Goal: Task Accomplishment & Management: Use online tool/utility

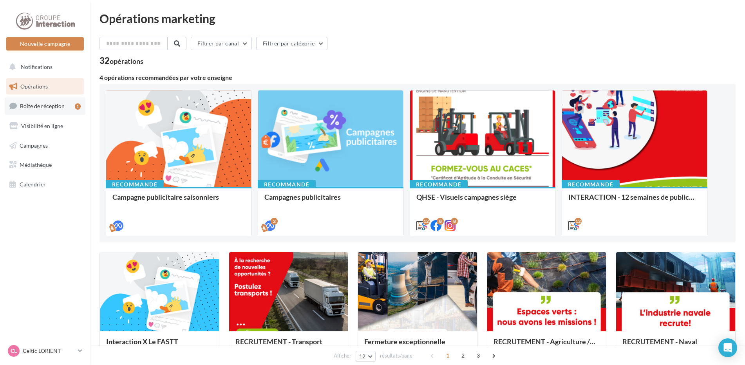
click at [37, 107] on span "Boîte de réception" at bounding box center [42, 106] width 45 height 7
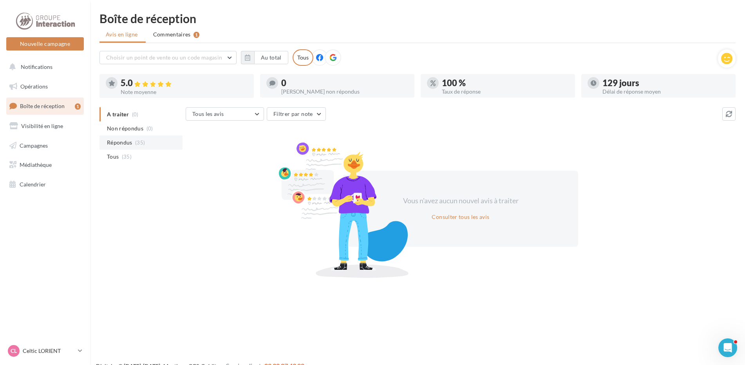
click at [117, 144] on span "Répondus" at bounding box center [119, 143] width 25 height 8
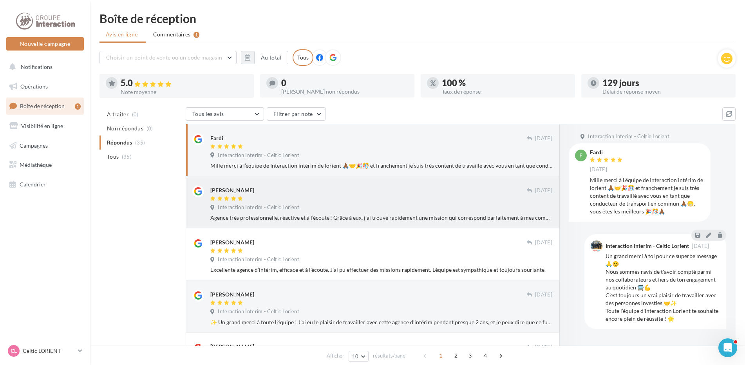
click at [273, 191] on div "panassier clement" at bounding box center [368, 190] width 316 height 8
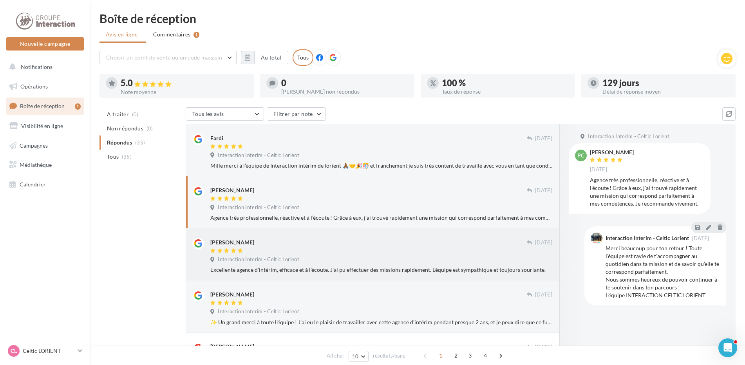
click at [262, 260] on span "Interaction Interim - Celtic Lorient" at bounding box center [258, 259] width 81 height 7
